Goal: Information Seeking & Learning: Check status

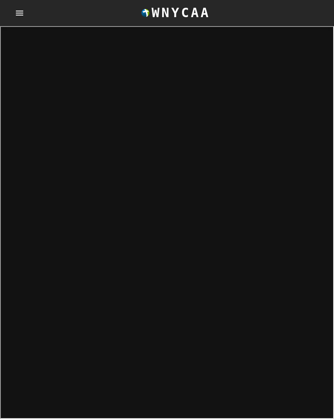
scroll to position [-4, 0]
click at [22, 10] on icon "account of current user" at bounding box center [20, 13] width 10 height 10
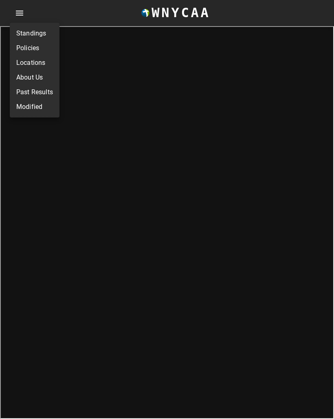
click at [35, 65] on link "Locations" at bounding box center [30, 63] width 29 height 10
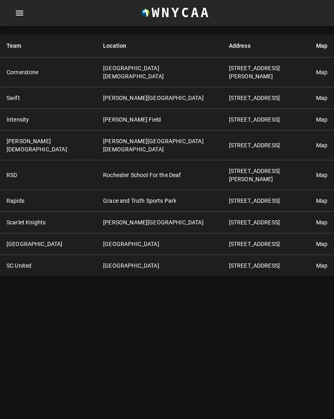
click at [223, 255] on td "[STREET_ADDRESS]" at bounding box center [266, 266] width 87 height 22
click at [316, 262] on link "Map" at bounding box center [321, 265] width 11 height 7
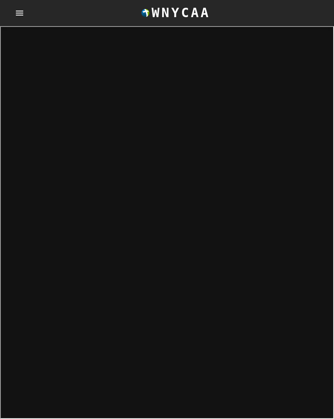
click at [15, 13] on icon "account of current user" at bounding box center [20, 13] width 10 height 10
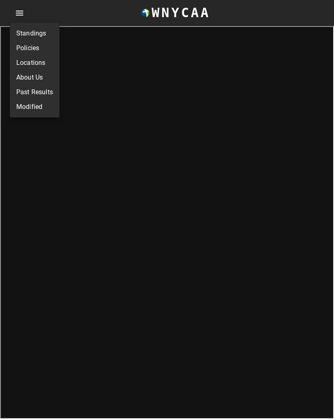
click at [27, 108] on link "Modified" at bounding box center [29, 107] width 26 height 10
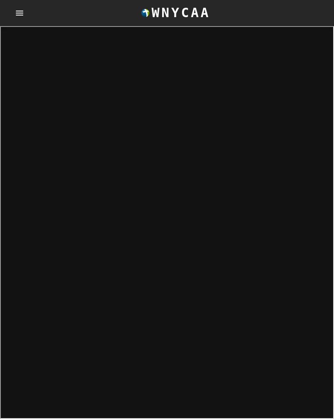
click at [15, 14] on icon "account of current user" at bounding box center [20, 13] width 10 height 10
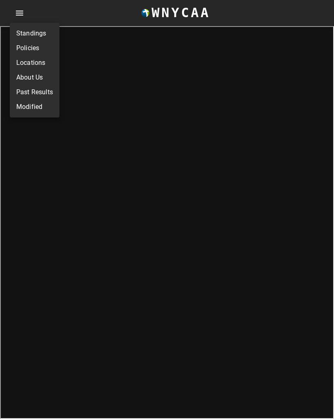
click at [31, 92] on link "Past Results" at bounding box center [34, 92] width 37 height 10
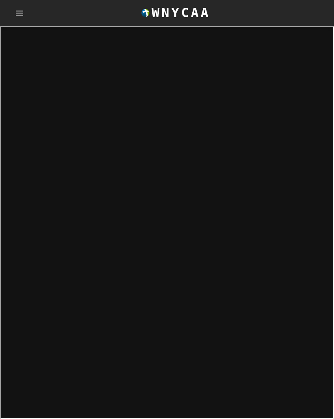
click at [14, 15] on button "account of current user" at bounding box center [20, 13] width 20 height 20
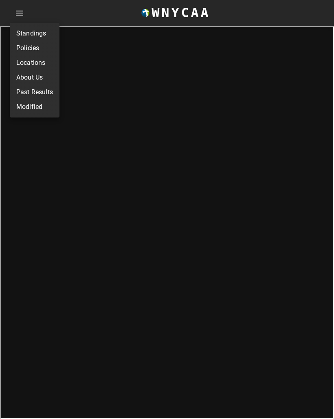
click at [33, 33] on link "Standings" at bounding box center [31, 34] width 30 height 10
